Goal: Task Accomplishment & Management: Use online tool/utility

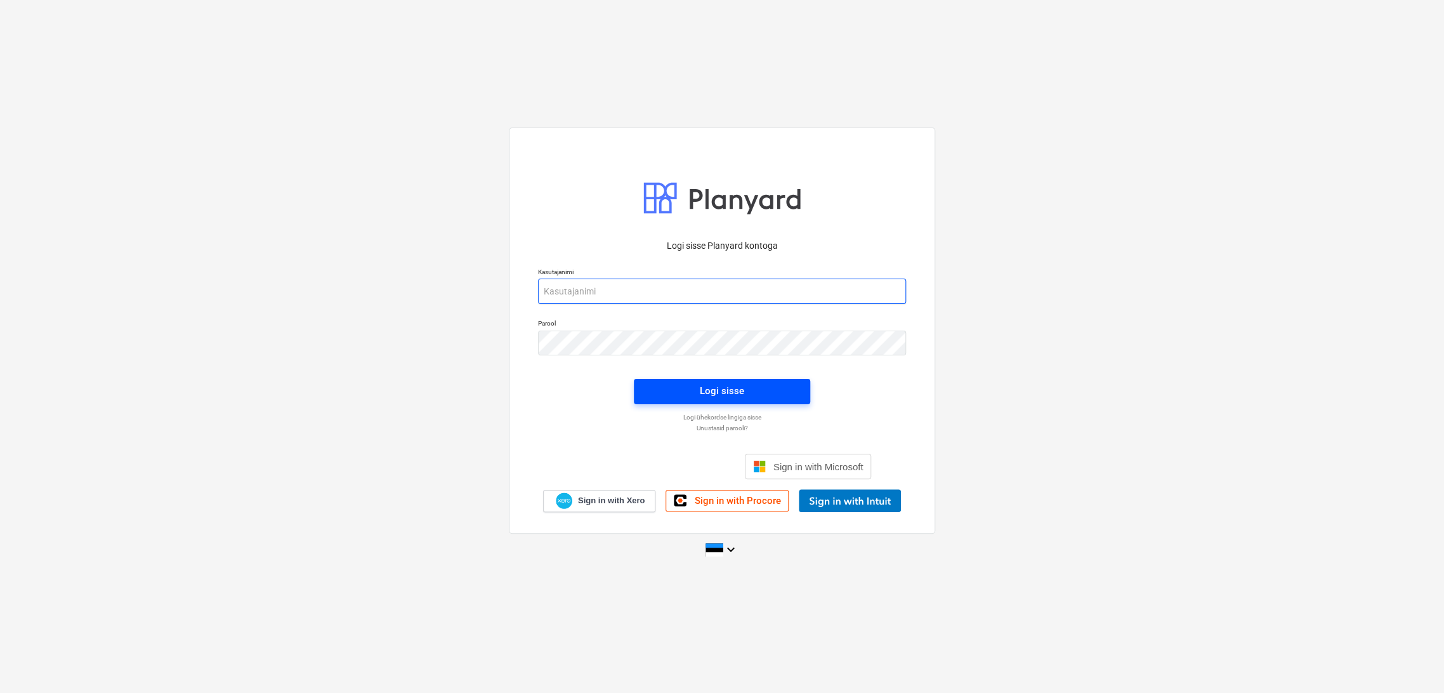
type input "[EMAIL_ADDRESS][DOMAIN_NAME]"
click at [718, 393] on div "Logi sisse" at bounding box center [722, 391] width 44 height 16
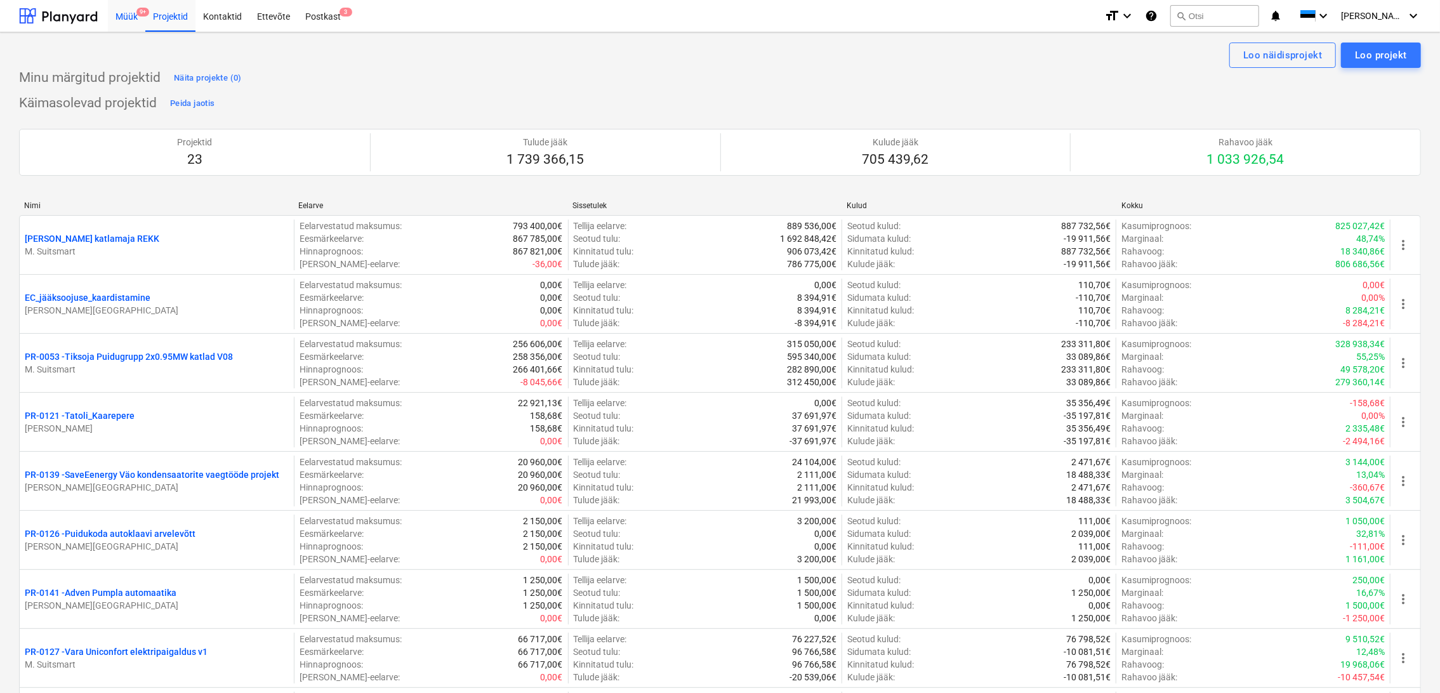
click at [133, 17] on div "Müük 9+" at bounding box center [126, 15] width 37 height 32
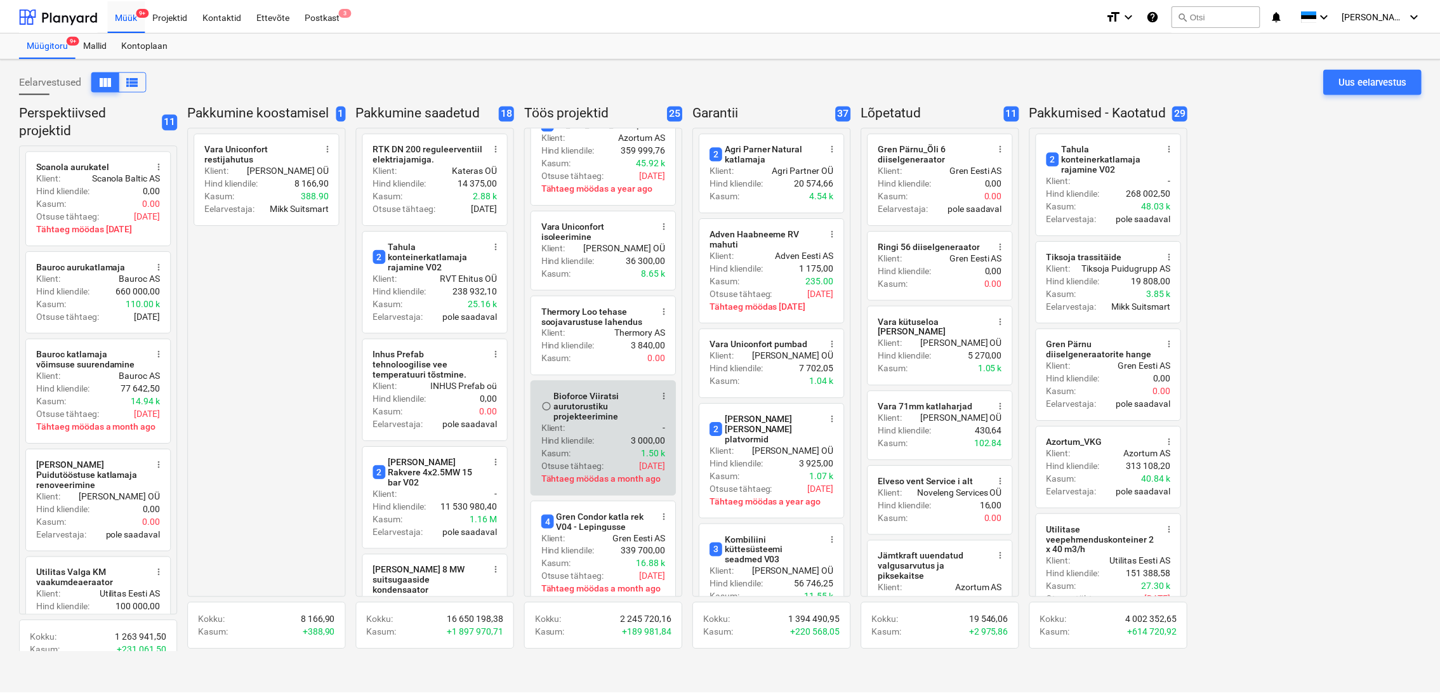
scroll to position [352, 0]
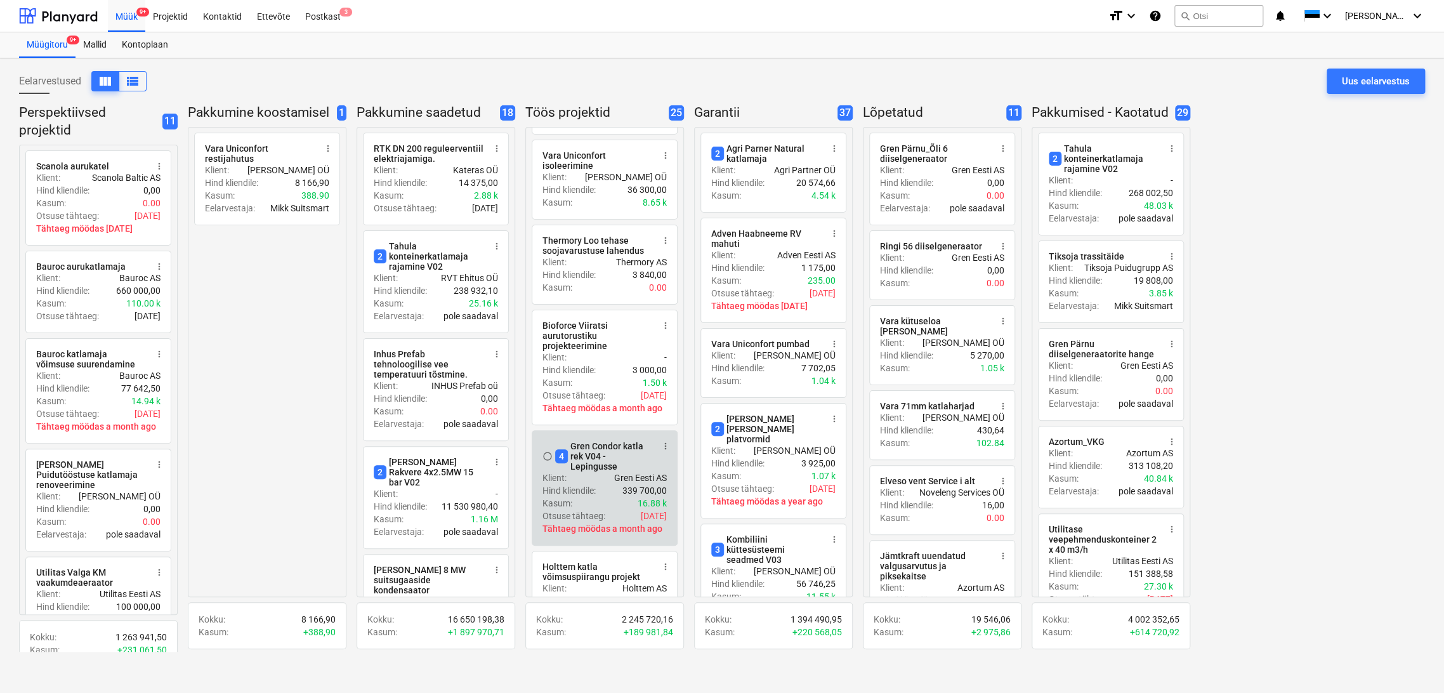
click at [600, 450] on div "4 Gren Condor katla rek V04 - Lepingusse" at bounding box center [604, 456] width 98 height 30
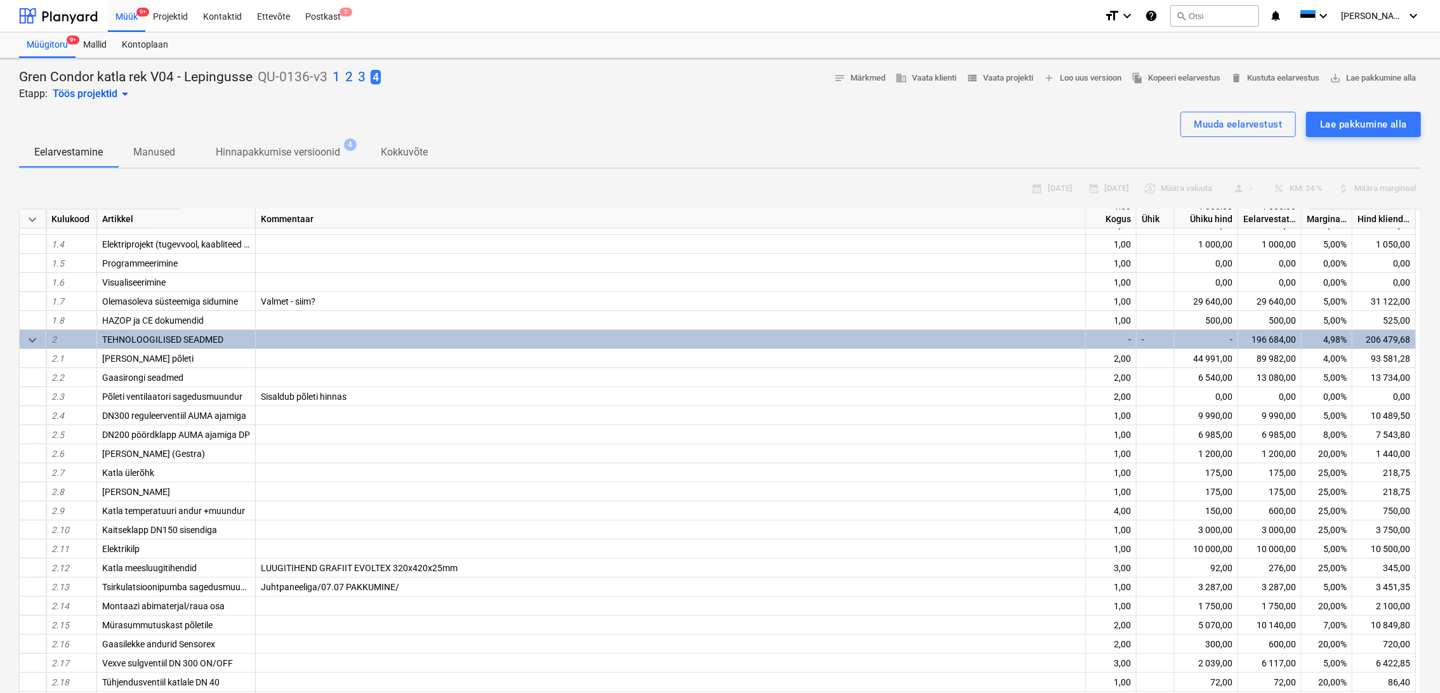
type textarea "x"
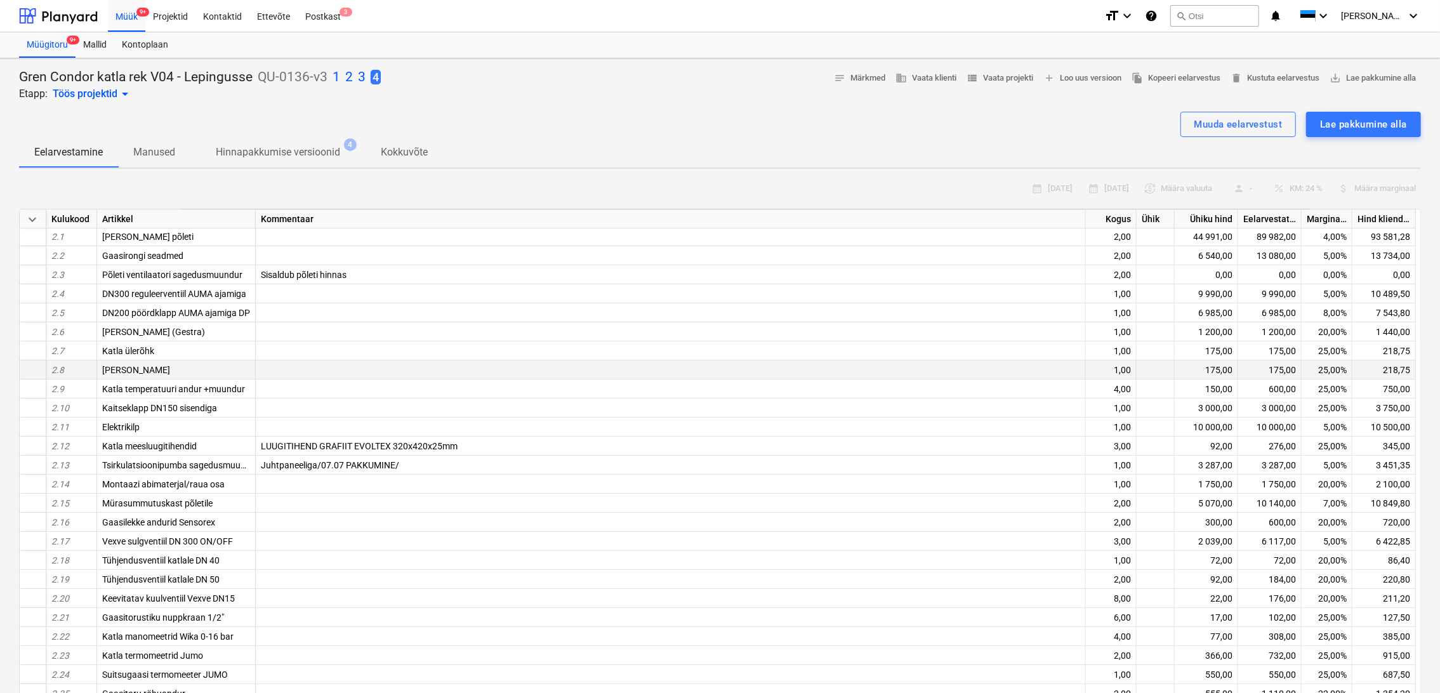
scroll to position [282, 0]
